Goal: Use online tool/utility: Utilize a website feature to perform a specific function

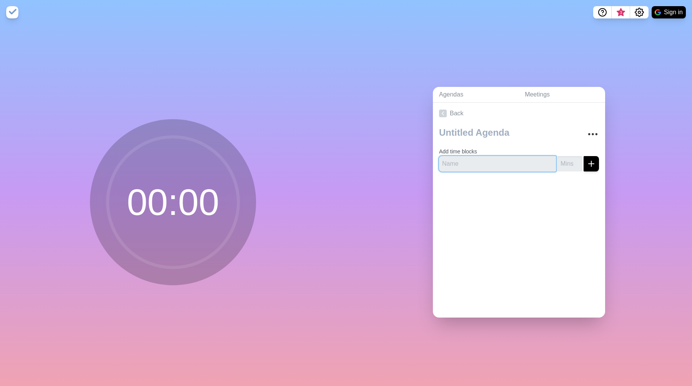
click at [472, 159] on input "text" at bounding box center [497, 163] width 117 height 15
paste input "Highlights, Lowlights & Key Business KPIs Company Update: 2025 Goals Company Up…"
type input "Highlights, Lowlights & Key Business KPIs Company Update: 2025 Goals Company Up…"
click at [570, 165] on input "number" at bounding box center [569, 163] width 25 height 15
type input "10"
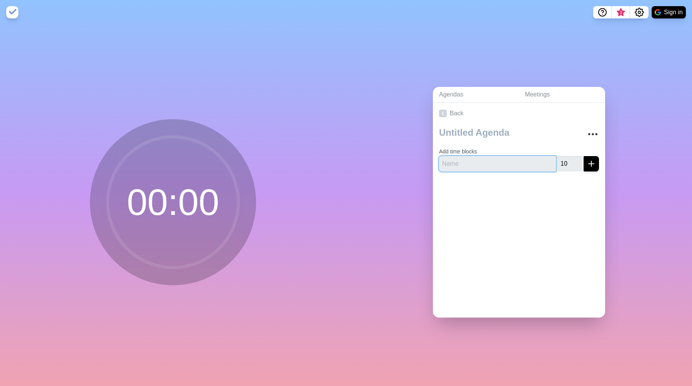
click at [467, 162] on input "text" at bounding box center [497, 163] width 117 height 15
paste input "Highlights, Lowlights & Key Business KPIs"
type input "Highlights, Lowlights & Key Business KPIs"
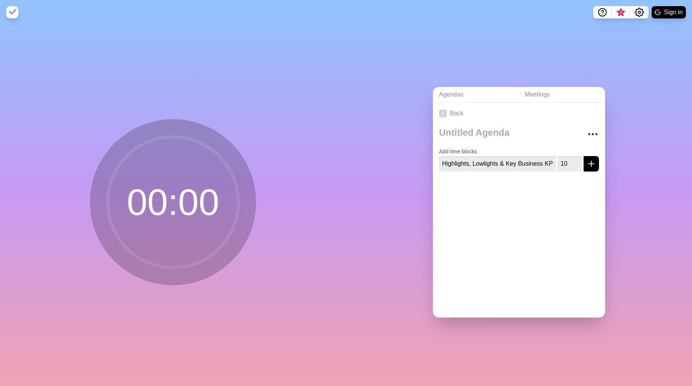
click at [483, 208] on div "Back Add time blocks Highlights, Lowlights & Key Business KPIs 10" at bounding box center [519, 210] width 172 height 215
click at [591, 164] on line "submit" at bounding box center [590, 164] width 5 height 0
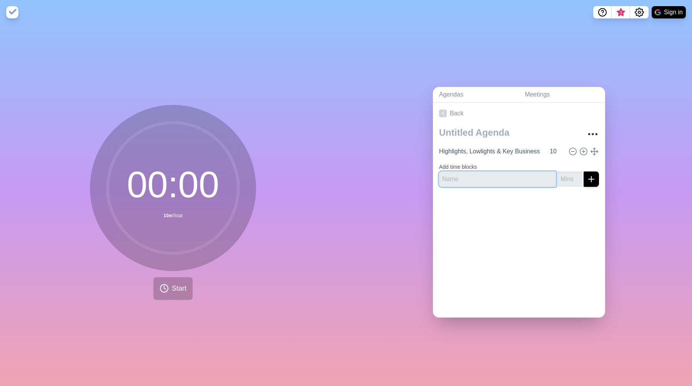
click at [513, 176] on input "text" at bounding box center [497, 178] width 117 height 15
paste input "Company Update: 2025 Goals"
type input "Company Update: 2025 Goals"
click at [562, 179] on input "number" at bounding box center [569, 178] width 25 height 15
type input "10"
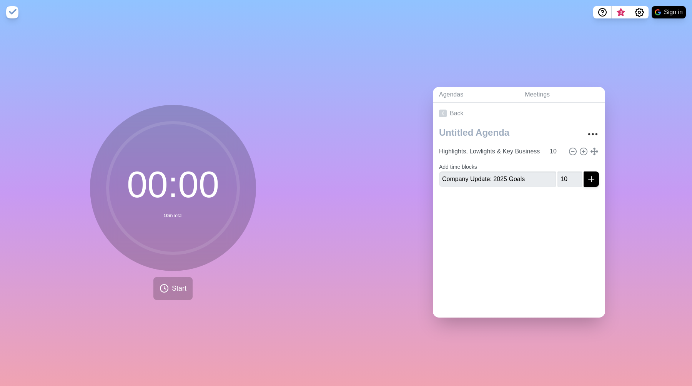
click at [536, 233] on div "Back Highlights, Lowlights & Key Business KPIs 10 Add time blocks Company Updat…" at bounding box center [519, 210] width 172 height 215
click at [593, 180] on icon "submit" at bounding box center [590, 178] width 9 height 9
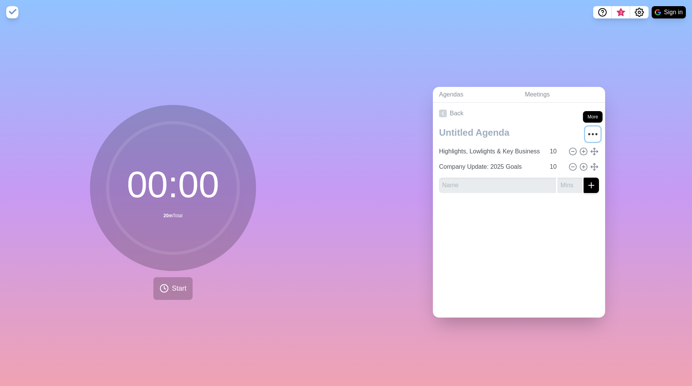
click at [594, 133] on icon "More" at bounding box center [592, 134] width 12 height 12
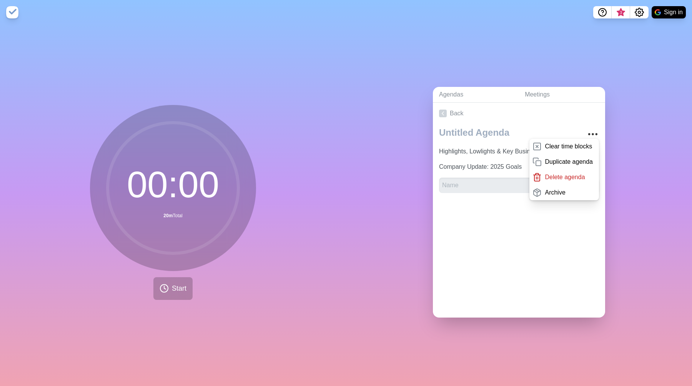
click at [474, 259] on div "Back Clear time blocks Duplicate agenda Delete agenda Archive Highlights, Lowli…" at bounding box center [519, 210] width 172 height 215
click at [477, 184] on input "text" at bounding box center [497, 185] width 117 height 15
paste input "Company Update: Commercial"
type input "Company Update: Commercial"
click at [488, 232] on div "Back Clear time blocks Duplicate agenda Delete agenda Archive Highlights, Lowli…" at bounding box center [519, 210] width 172 height 215
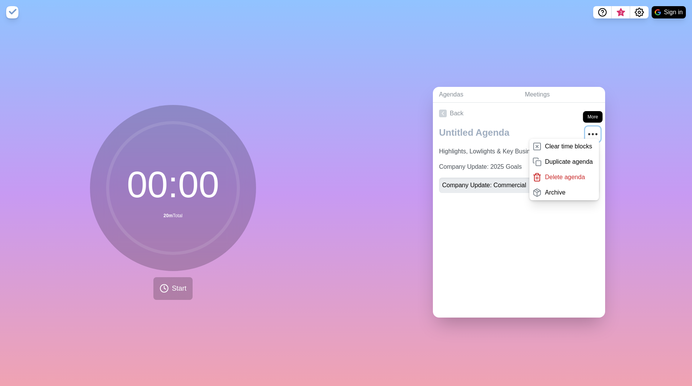
click at [594, 132] on icon "More" at bounding box center [592, 134] width 12 height 12
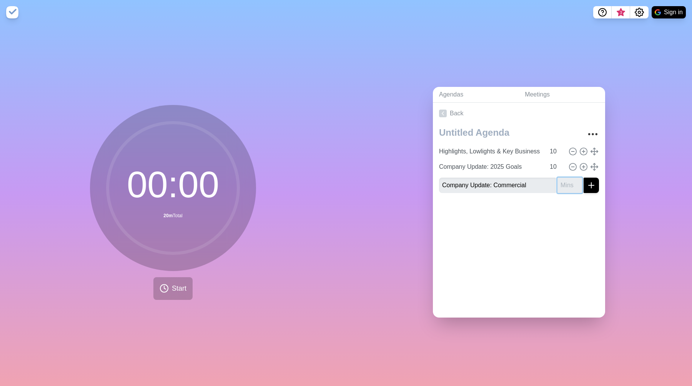
click at [565, 184] on input "number" at bounding box center [569, 185] width 25 height 15
type input "25"
click at [592, 185] on line "submit" at bounding box center [590, 185] width 5 height 0
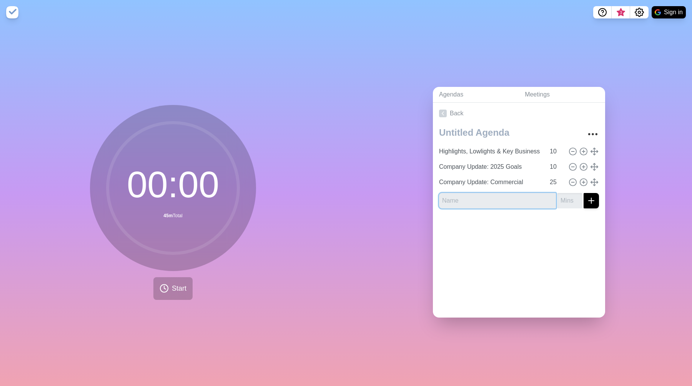
paste input "Company Update: Product"
type input "Company Update: Product"
click at [570, 201] on input "number" at bounding box center [569, 200] width 25 height 15
type input "10"
click at [589, 201] on icon "submit" at bounding box center [590, 200] width 9 height 9
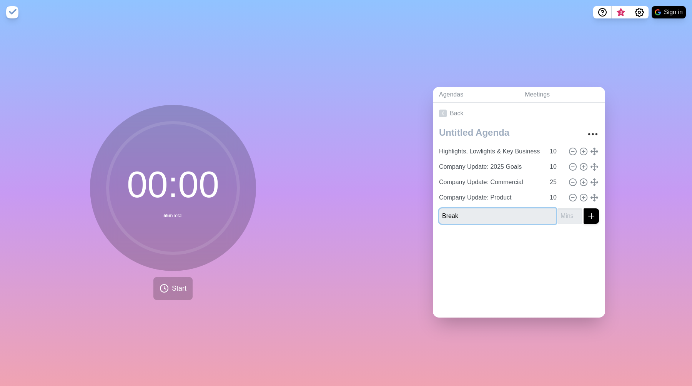
type input "Break"
click at [577, 215] on input "1" at bounding box center [569, 215] width 25 height 15
click at [570, 215] on input "1" at bounding box center [569, 215] width 25 height 15
type input "10"
click at [567, 252] on div at bounding box center [519, 245] width 172 height 31
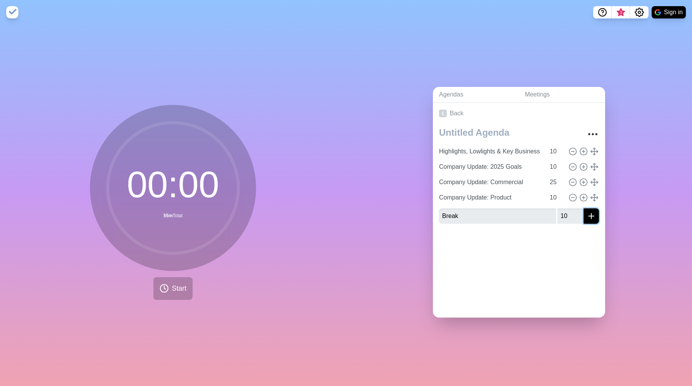
click at [589, 216] on line "submit" at bounding box center [590, 216] width 5 height 0
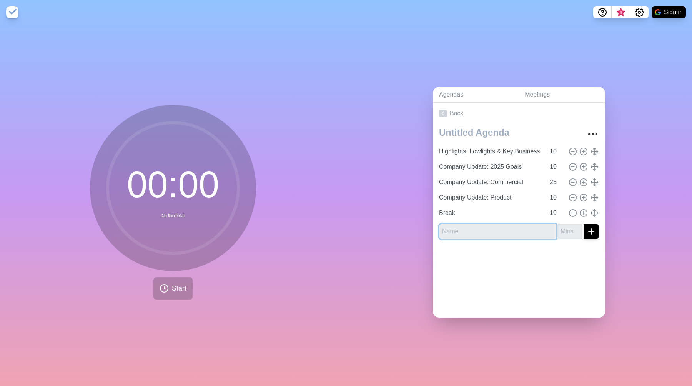
paste input "Path in [DATE]: - Financial Scenarios - Objectives and Timelines"
type input "Path in [DATE]: - Financial Scenarios - Objectives and Timelines"
click at [568, 231] on input "number" at bounding box center [569, 231] width 25 height 15
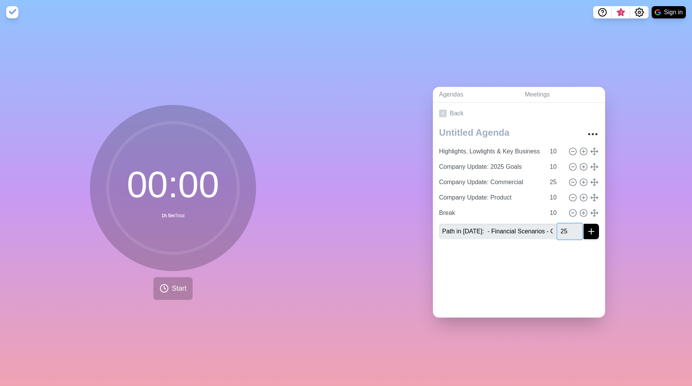
type input "25"
click at [591, 229] on icon "submit" at bounding box center [590, 231] width 9 height 9
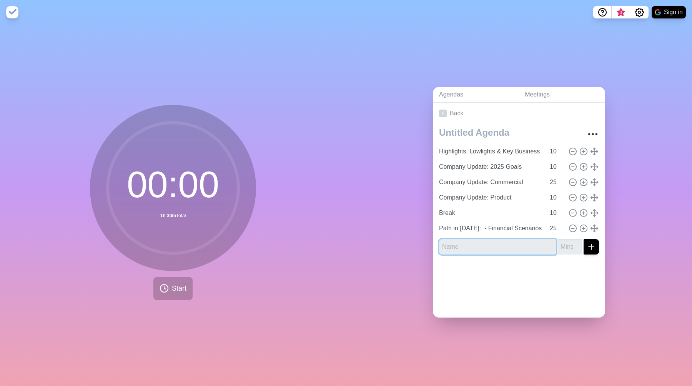
paste input "Additional topics - Function Health - Leadership Retention"
type input "Additional topics - Function Health - Leadership Retention"
click at [564, 250] on input "number" at bounding box center [569, 246] width 25 height 15
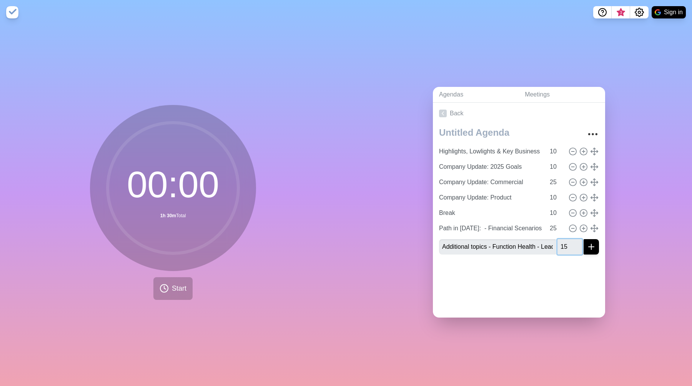
type input "15"
click at [591, 247] on line "submit" at bounding box center [590, 247] width 5 height 0
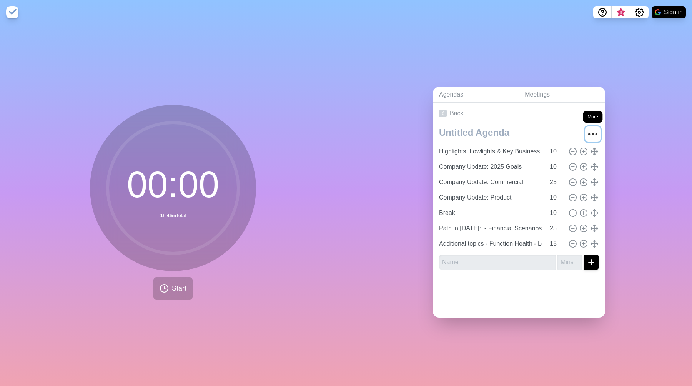
click at [592, 129] on icon "More" at bounding box center [592, 134] width 12 height 12
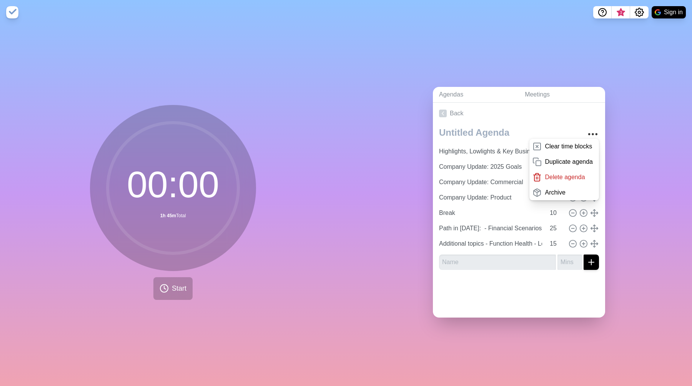
click at [544, 70] on div "Agendas Meetings Back Clear time blocks Duplicate agenda Delete agenda Archive …" at bounding box center [519, 205] width 346 height 361
click at [257, 90] on div "00 : 00 1h 45m Total Start" at bounding box center [173, 205] width 346 height 361
click at [468, 262] on input "text" at bounding box center [497, 261] width 117 height 15
paste input "Board Members catch up time"
type input "Board Members catch up time"
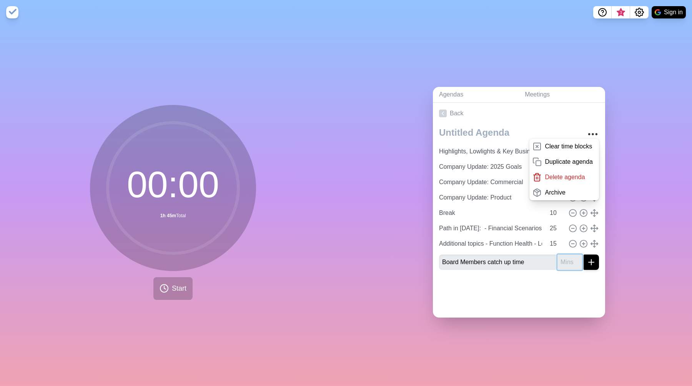
click at [569, 261] on input "number" at bounding box center [569, 261] width 25 height 15
type input "30"
click at [583, 254] on button "submit" at bounding box center [590, 261] width 15 height 15
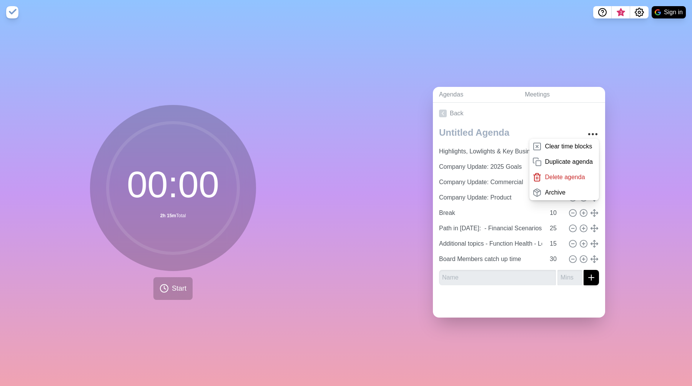
click at [620, 250] on div "Agendas Meetings Back Clear time blocks Duplicate agenda Delete agenda Archive …" at bounding box center [519, 205] width 346 height 361
click at [486, 272] on input "text" at bounding box center [497, 277] width 117 height 15
type input "1-1 [PERSON_NAME]"
click at [592, 280] on icon "submit" at bounding box center [590, 277] width 9 height 9
type input "30"
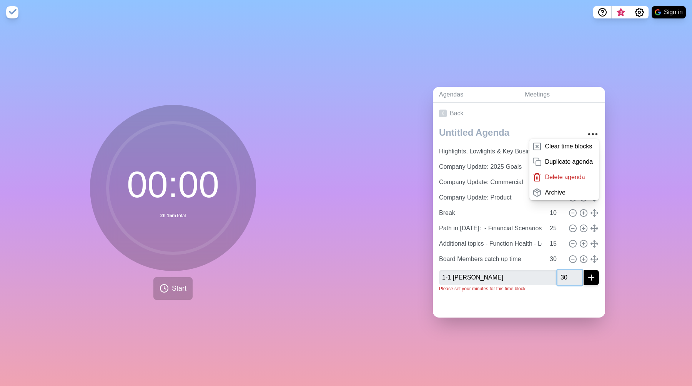
click at [583, 270] on button "submit" at bounding box center [590, 277] width 15 height 15
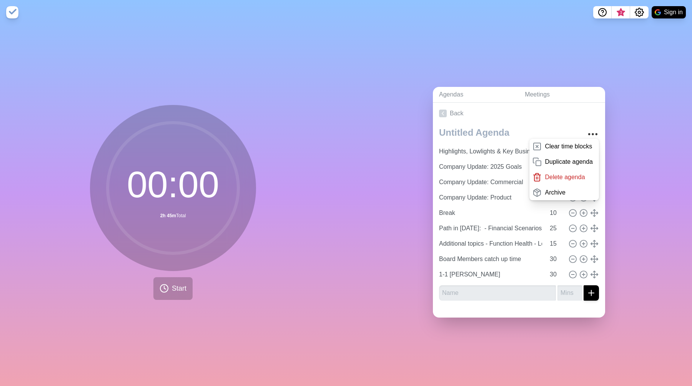
click at [536, 320] on div "Agendas Meetings Back Clear time blocks Duplicate agenda Delete agenda Archive …" at bounding box center [519, 205] width 346 height 361
click at [590, 130] on icon "More" at bounding box center [592, 134] width 12 height 12
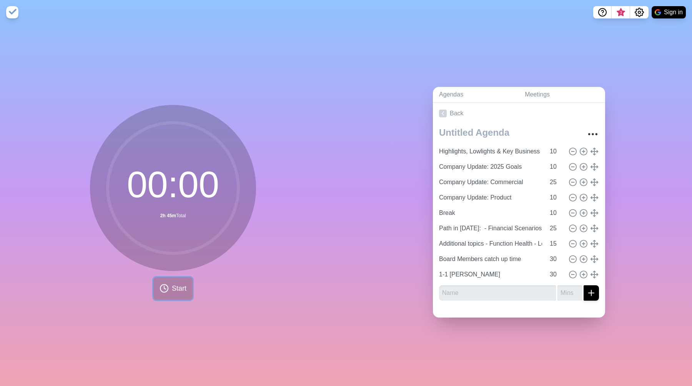
click at [170, 292] on button "Start" at bounding box center [172, 288] width 39 height 23
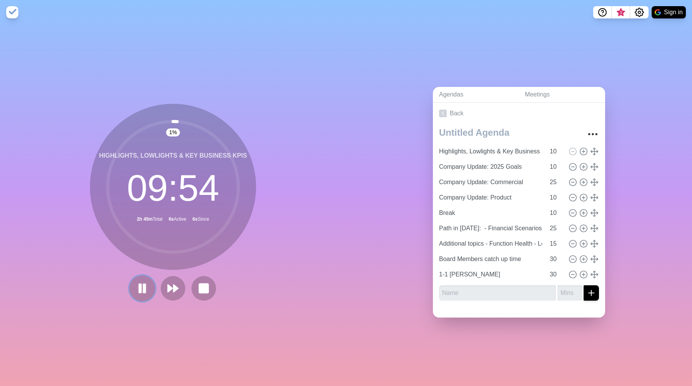
click at [147, 290] on icon at bounding box center [142, 288] width 13 height 13
click at [209, 292] on icon at bounding box center [203, 288] width 13 height 13
